Goal: Answer question/provide support: Ask a question

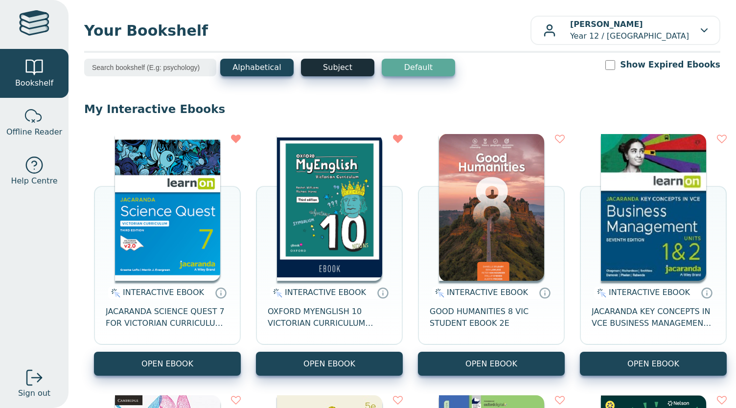
click at [347, 73] on button "Subject" at bounding box center [337, 68] width 73 height 18
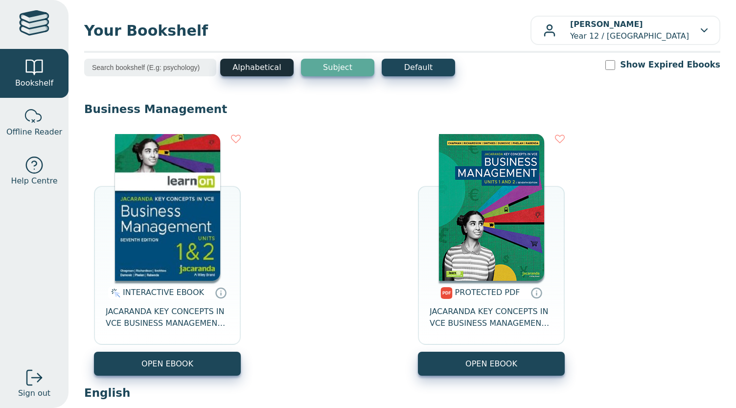
click at [251, 73] on button "Alphabetical" at bounding box center [256, 68] width 73 height 18
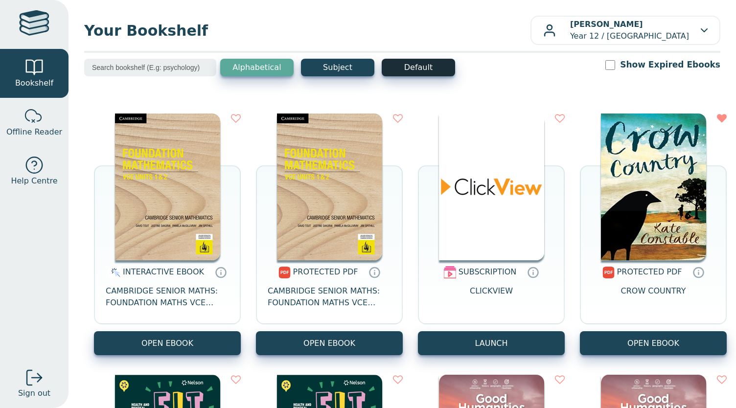
click at [425, 68] on button "Default" at bounding box center [418, 68] width 73 height 18
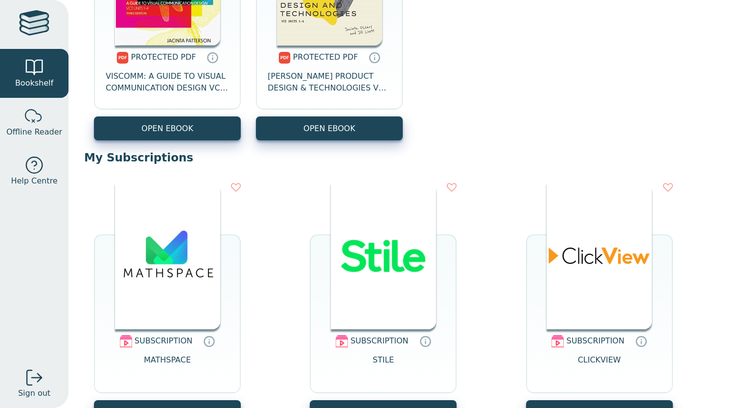
scroll to position [1893, 0]
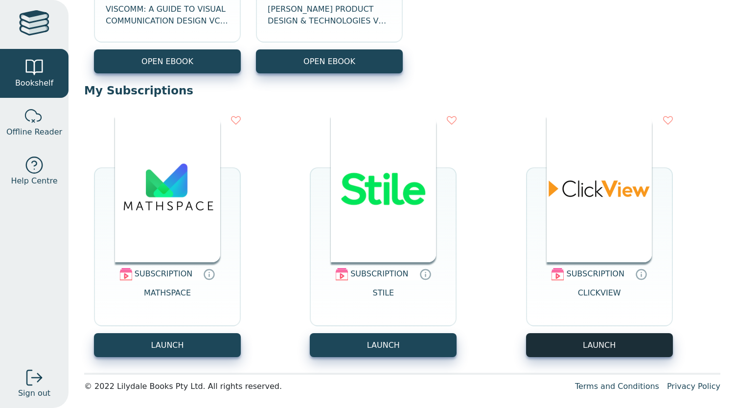
click at [592, 350] on button "LAUNCH" at bounding box center [599, 345] width 147 height 24
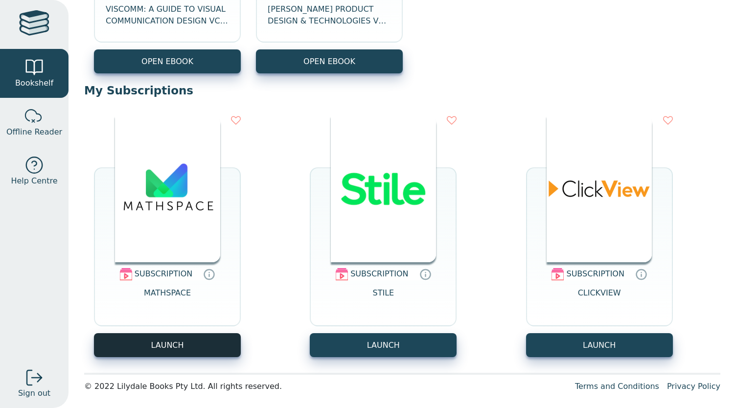
click at [168, 343] on button "LAUNCH" at bounding box center [167, 345] width 147 height 24
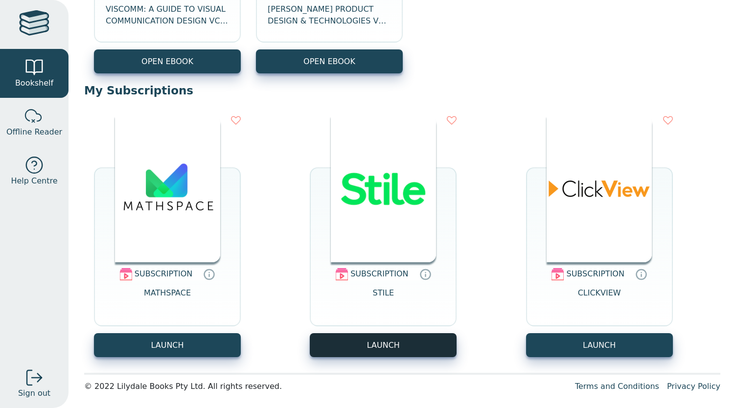
click at [380, 342] on button "LAUNCH" at bounding box center [383, 345] width 147 height 24
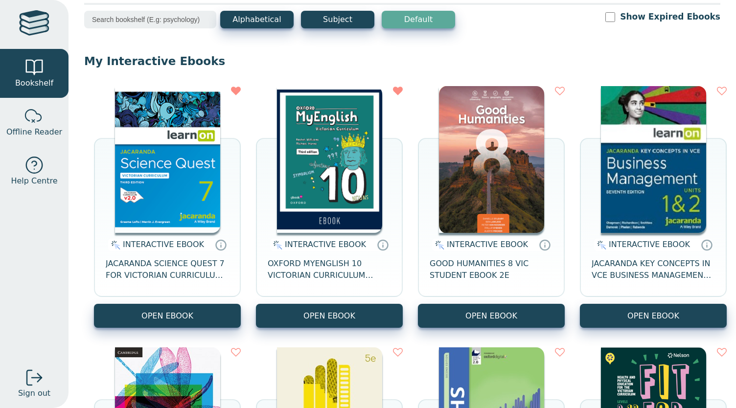
scroll to position [0, 0]
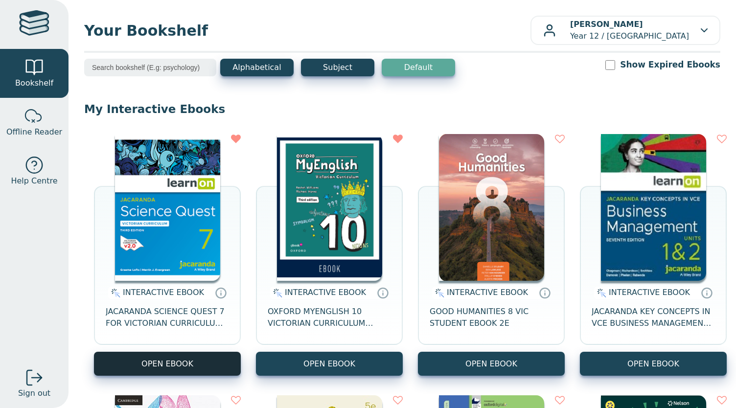
click at [175, 369] on button "OPEN EBOOK" at bounding box center [167, 364] width 147 height 24
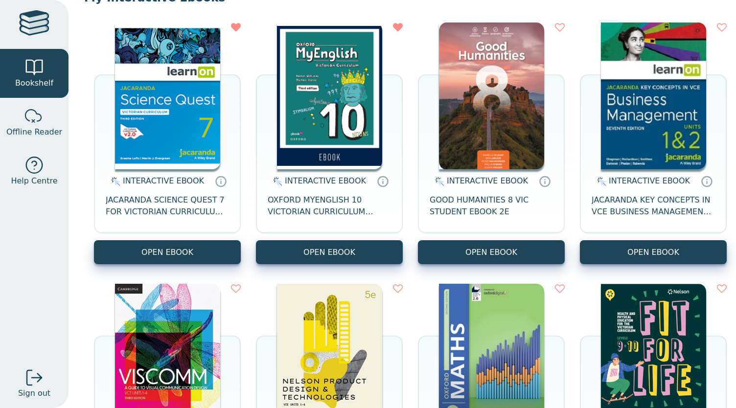
scroll to position [98, 0]
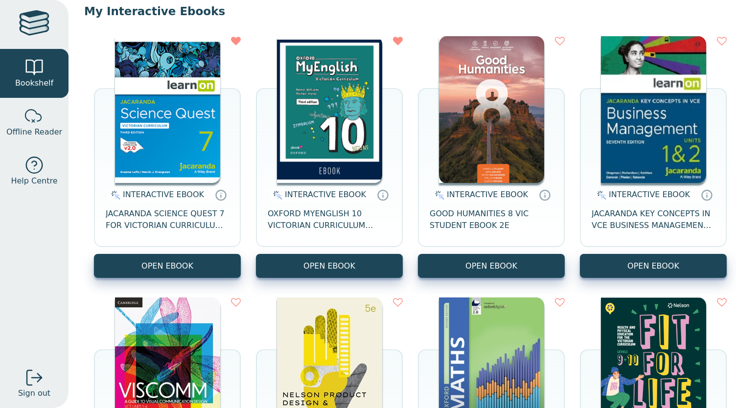
click at [343, 124] on img at bounding box center [329, 109] width 105 height 147
click at [495, 105] on img at bounding box center [491, 109] width 105 height 147
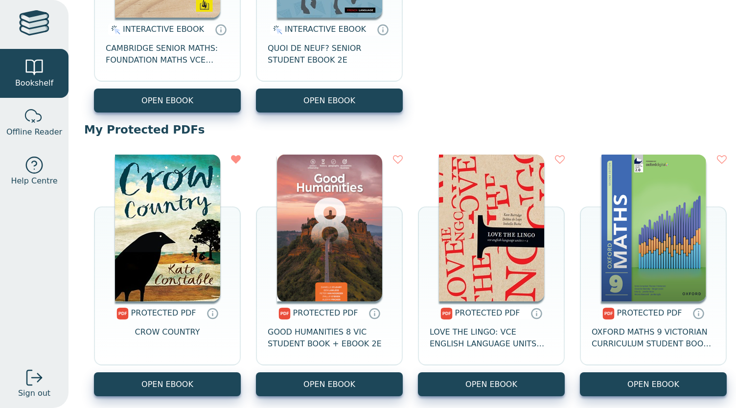
scroll to position [881, 0]
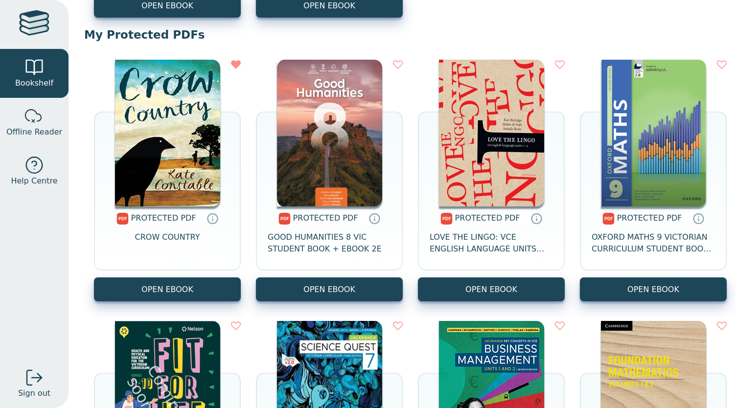
click at [185, 136] on img at bounding box center [167, 133] width 105 height 147
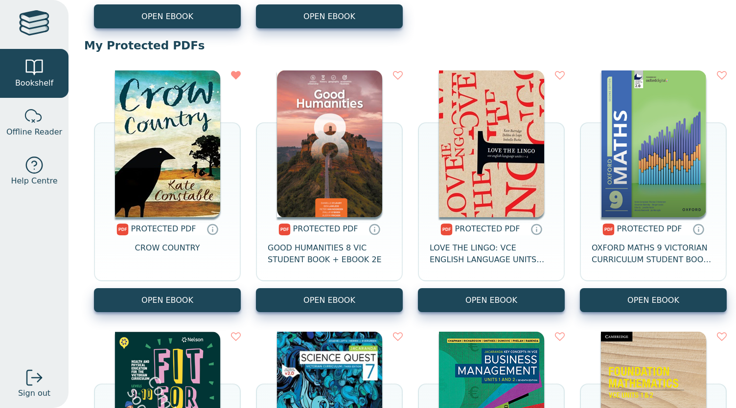
scroll to position [881, 0]
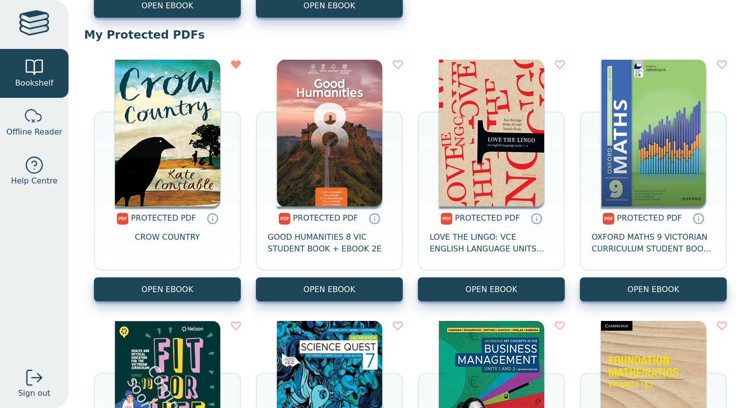
click at [639, 184] on img at bounding box center [653, 133] width 105 height 147
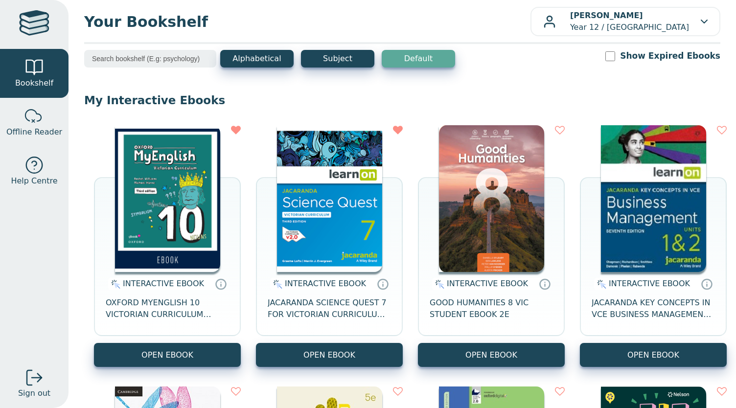
scroll to position [0, 0]
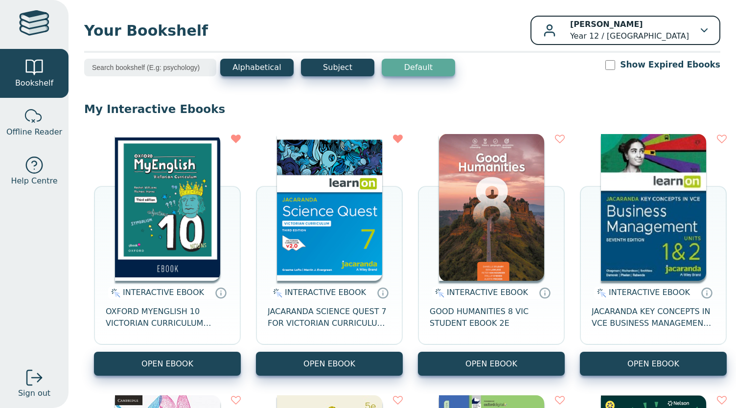
click at [701, 31] on icon "button" at bounding box center [704, 30] width 7 height 4
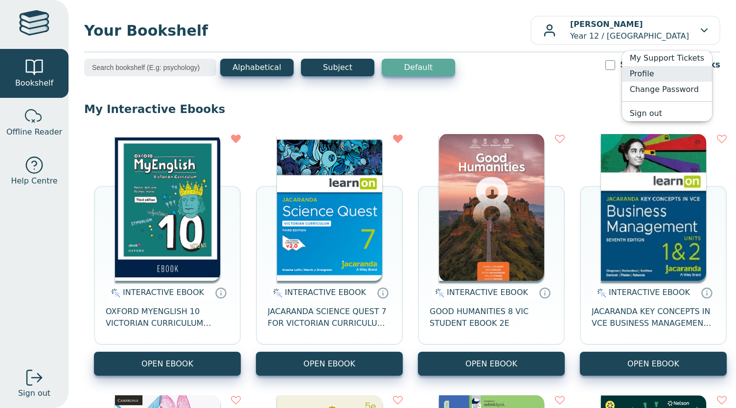
click at [666, 75] on link "Profile" at bounding box center [667, 74] width 90 height 16
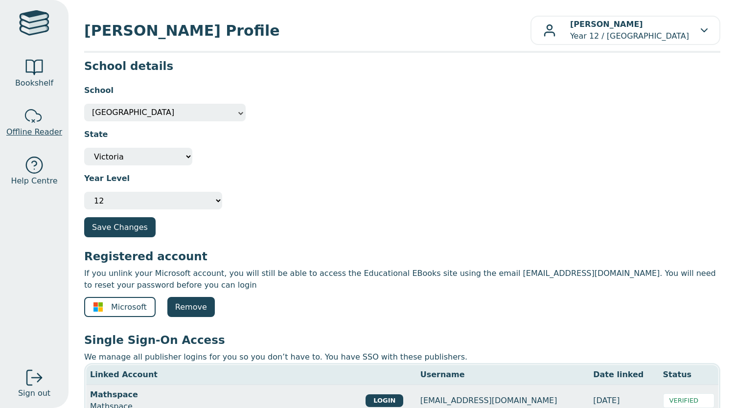
click at [39, 116] on div at bounding box center [34, 117] width 20 height 20
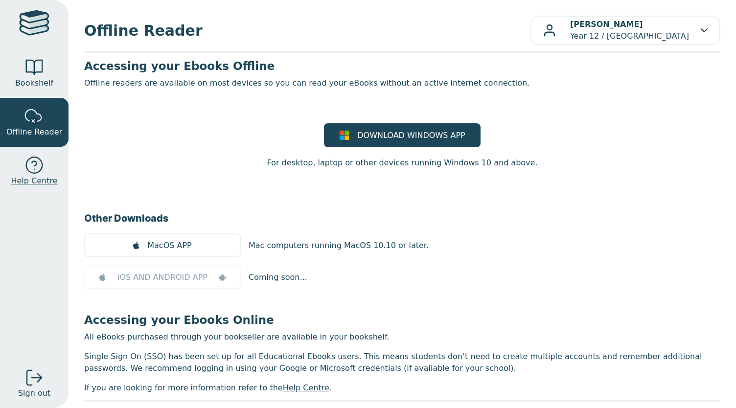
click at [23, 178] on span "Help Centre" at bounding box center [34, 181] width 47 height 12
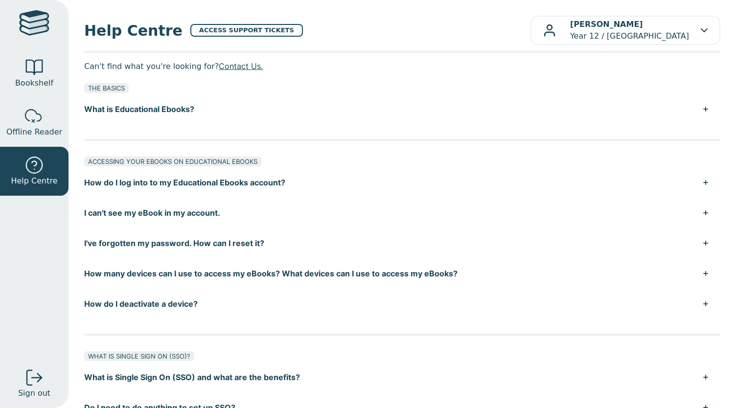
click at [698, 182] on button "How do I log into to my Educational Ebooks account?" at bounding box center [402, 182] width 636 height 30
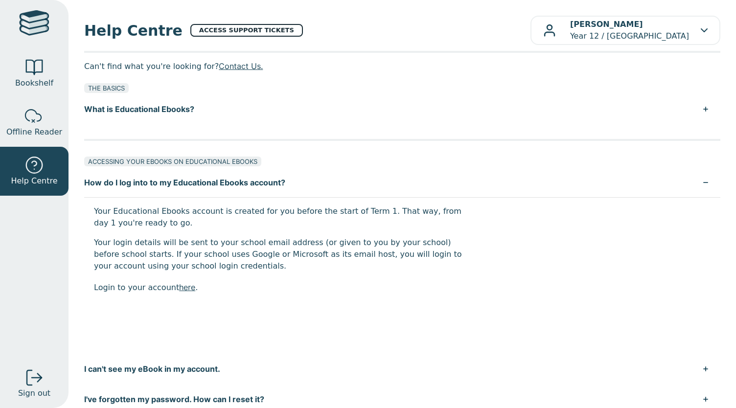
click at [216, 30] on link "ACCESS SUPPORT TICKETS" at bounding box center [246, 30] width 113 height 13
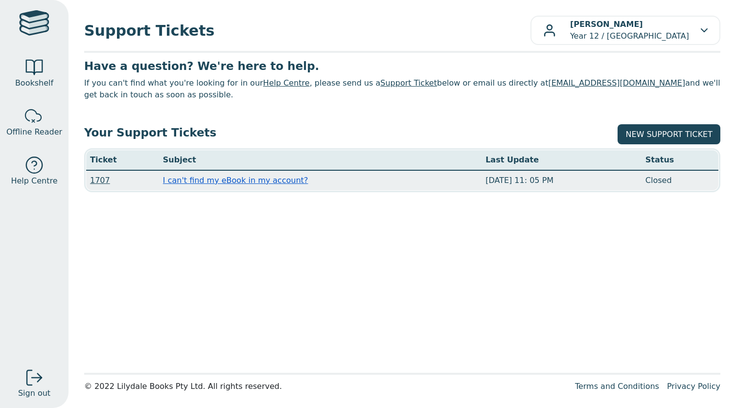
click at [235, 181] on link "I can't find my eBook in my account?" at bounding box center [235, 180] width 145 height 9
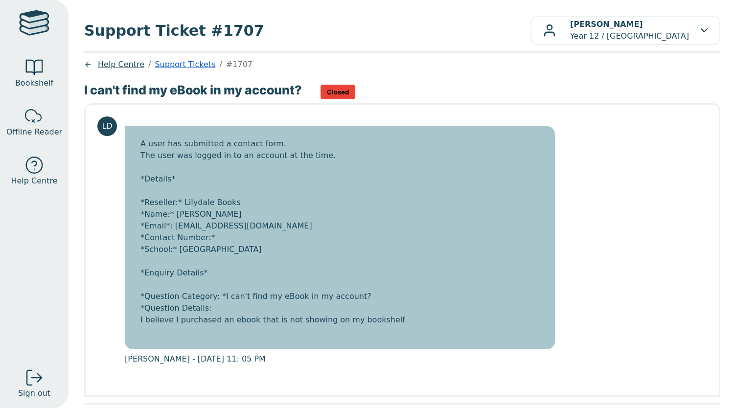
click at [168, 66] on link "Support Tickets" at bounding box center [185, 64] width 61 height 9
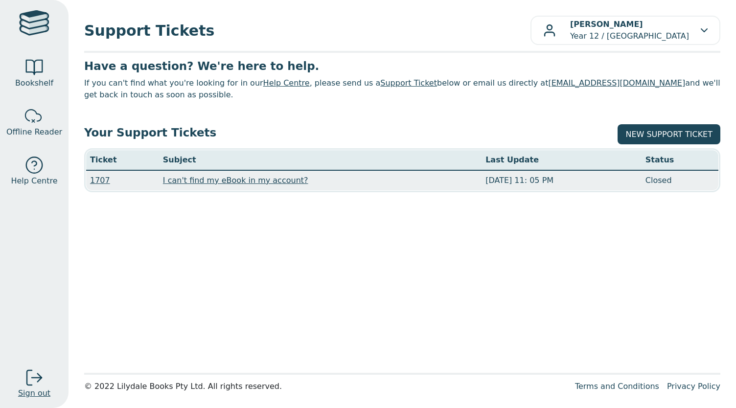
click at [40, 382] on div at bounding box center [34, 378] width 20 height 20
